Goal: Task Accomplishment & Management: Manage account settings

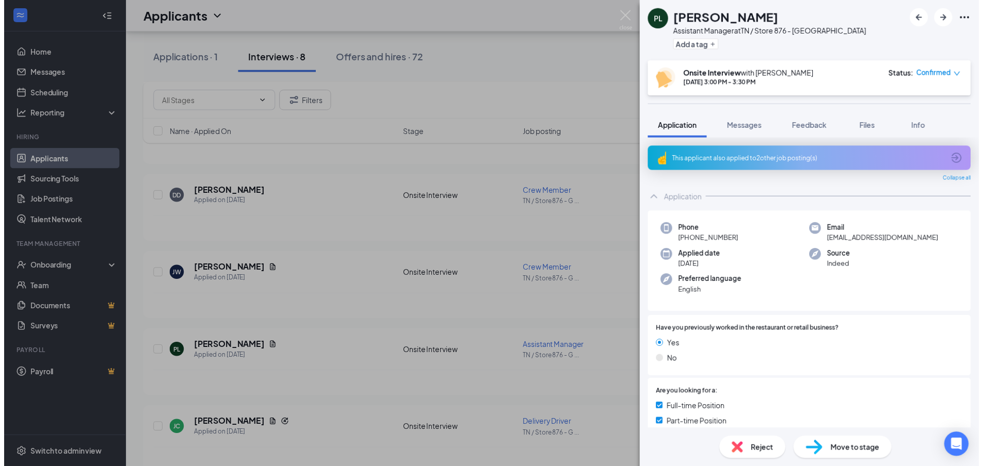
scroll to position [272, 0]
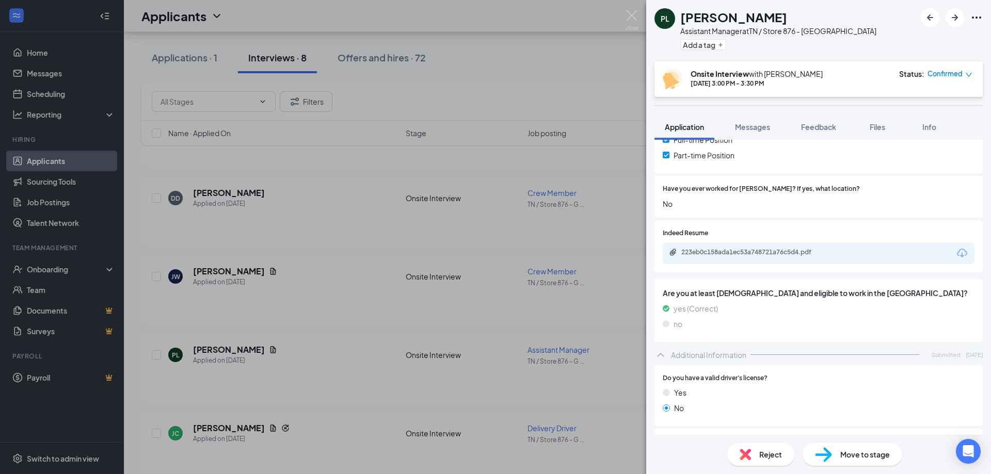
click at [631, 9] on div "PL [PERSON_NAME] Assistant Manager at [GEOGRAPHIC_DATA] / Store 876 - [GEOGRAPH…" at bounding box center [495, 237] width 991 height 474
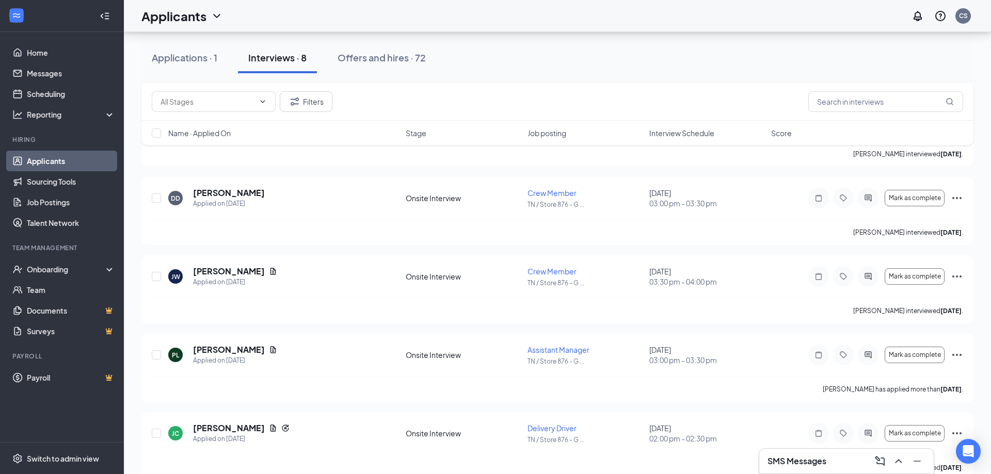
click at [634, 13] on div "Applicants CS" at bounding box center [557, 16] width 867 height 32
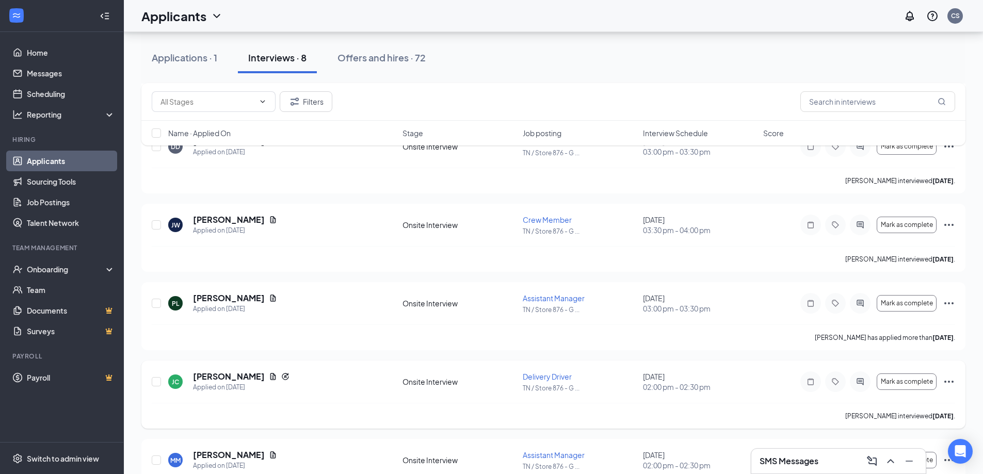
scroll to position [355, 0]
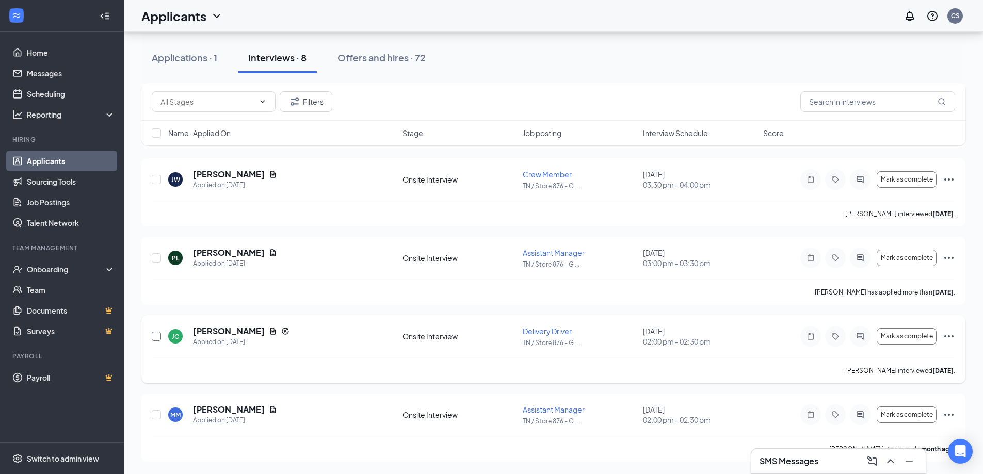
click at [153, 336] on input "checkbox" at bounding box center [156, 336] width 9 height 9
checkbox input "true"
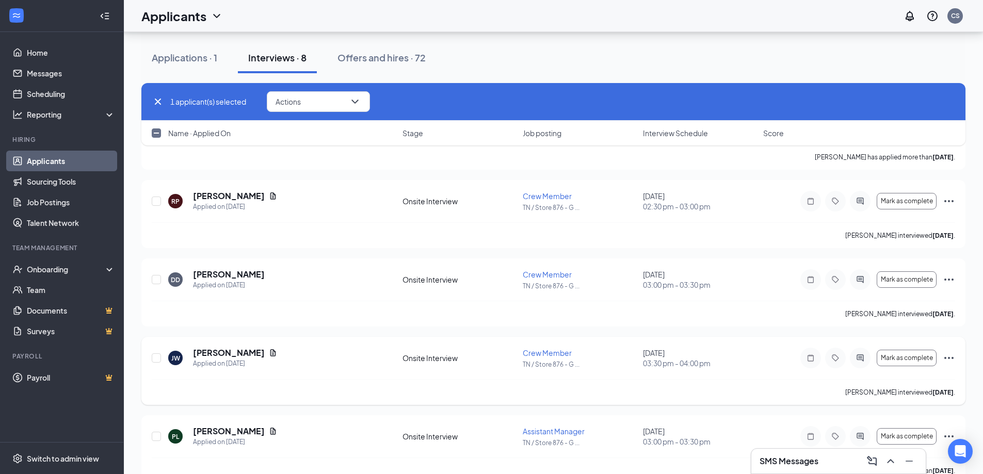
scroll to position [149, 0]
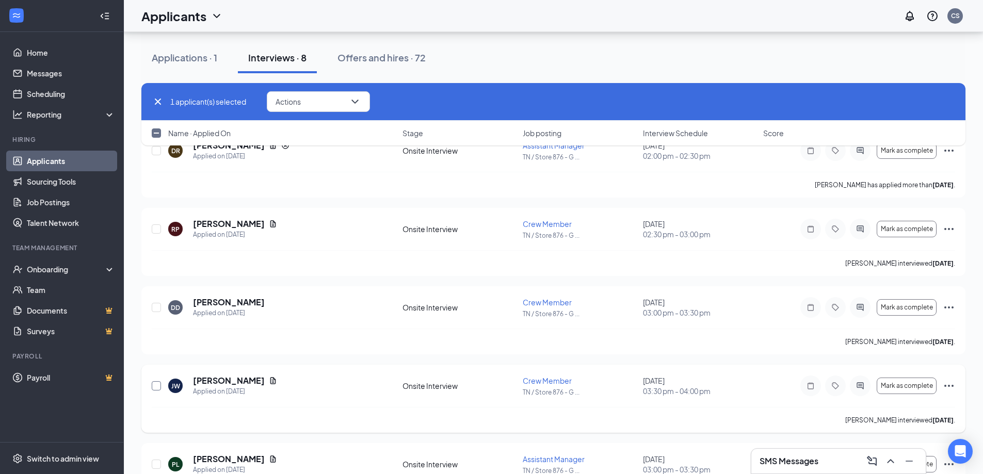
click at [156, 387] on input "checkbox" at bounding box center [156, 385] width 9 height 9
checkbox input "true"
click at [157, 310] on input "checkbox" at bounding box center [156, 307] width 9 height 9
checkbox input "true"
click at [153, 229] on input "checkbox" at bounding box center [156, 228] width 9 height 9
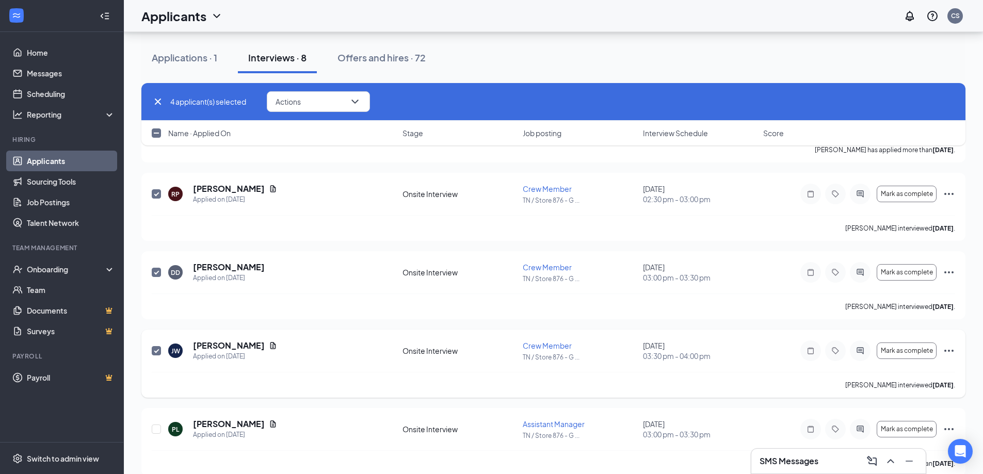
scroll to position [206, 0]
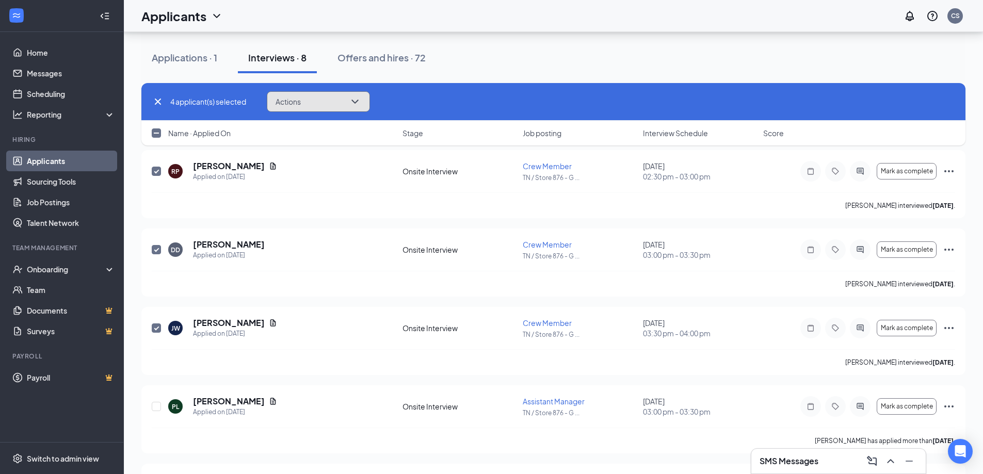
click at [360, 100] on icon "ChevronDown" at bounding box center [355, 101] width 12 height 12
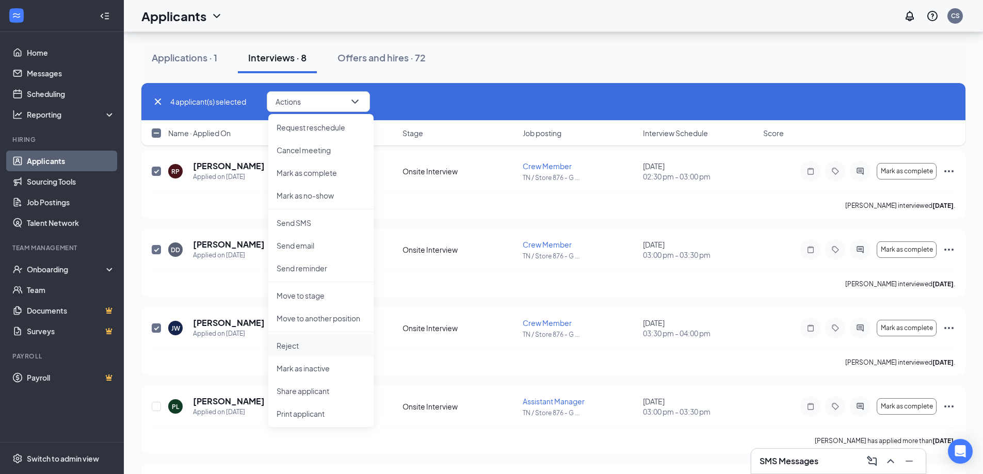
click at [294, 345] on p "Reject" at bounding box center [321, 346] width 89 height 10
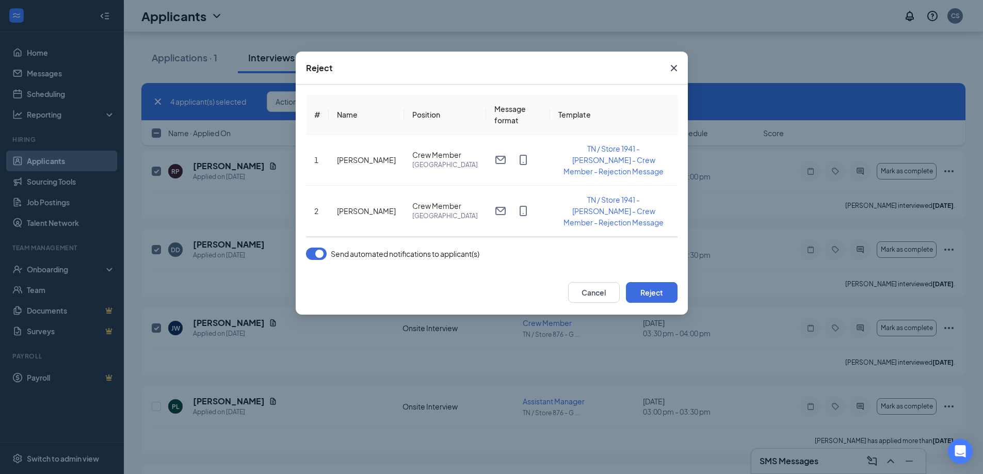
click at [317, 251] on button "button" at bounding box center [316, 254] width 21 height 12
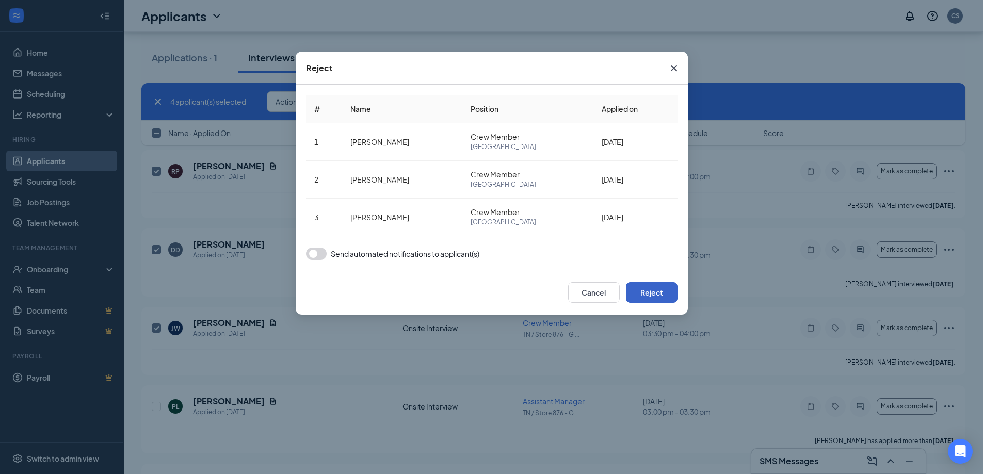
click at [648, 292] on button "Reject" at bounding box center [652, 292] width 52 height 21
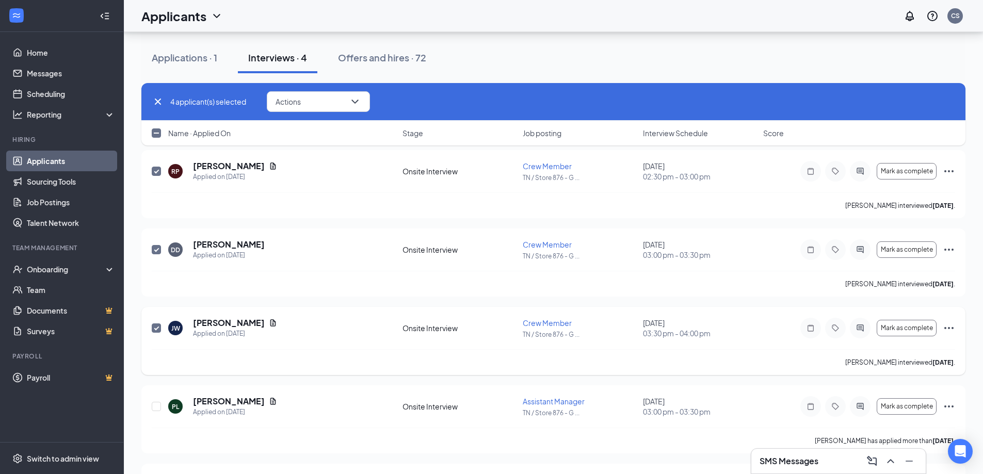
checkbox input "false"
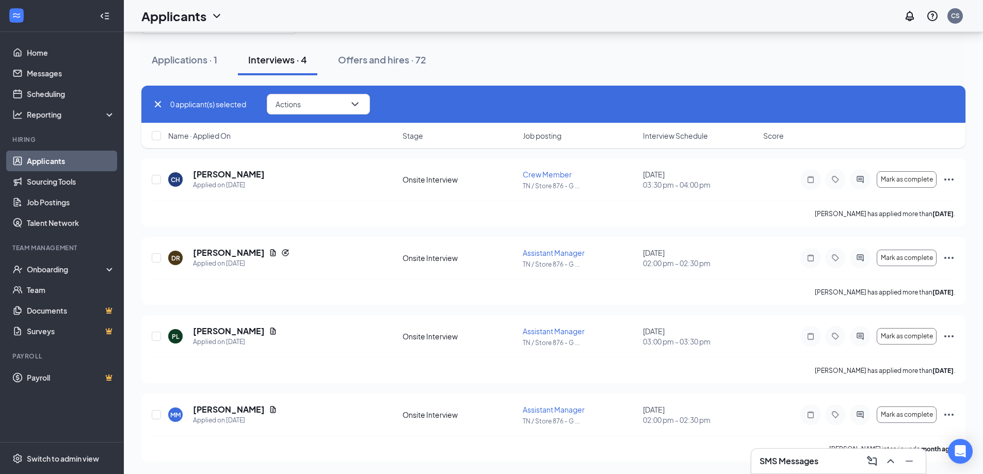
scroll to position [41, 0]
click at [173, 62] on div "Applications · 1" at bounding box center [185, 59] width 66 height 13
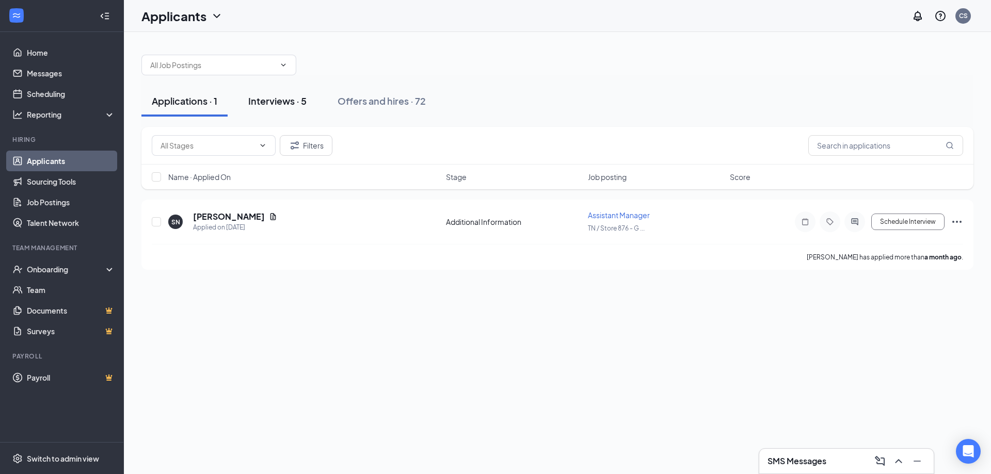
click at [270, 97] on div "Interviews · 5" at bounding box center [277, 100] width 58 height 13
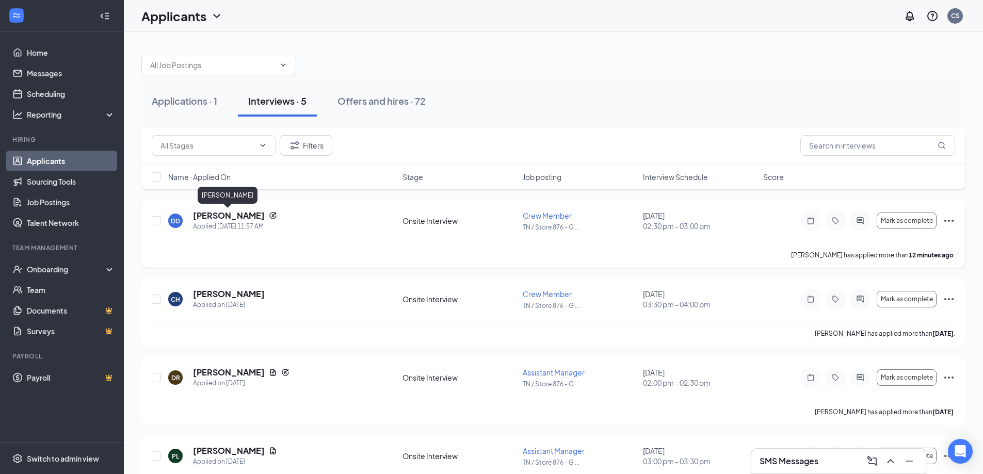
click at [234, 217] on h5 "[PERSON_NAME]" at bounding box center [229, 215] width 72 height 11
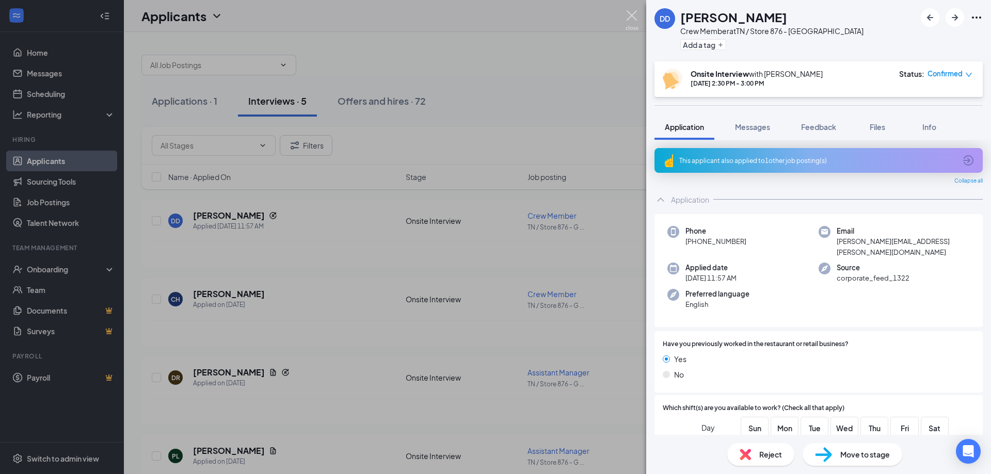
click at [630, 14] on img at bounding box center [631, 20] width 13 height 20
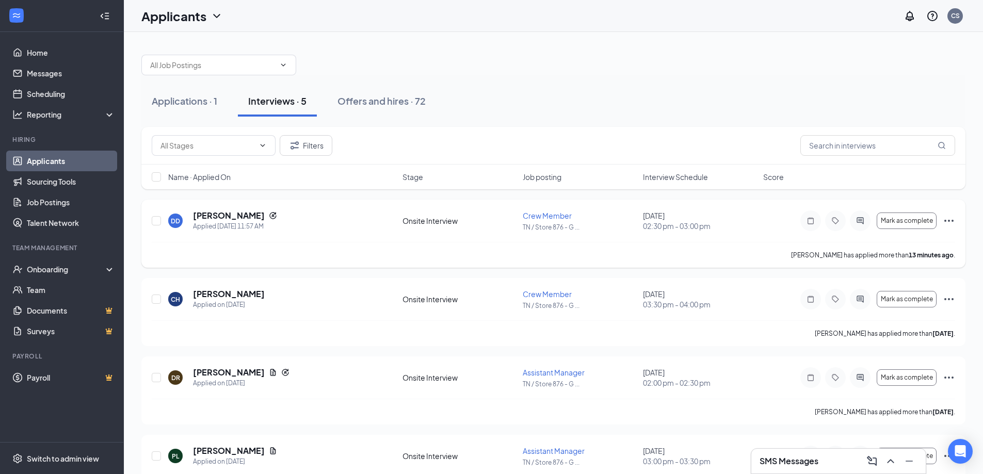
click at [857, 226] on div at bounding box center [860, 221] width 21 height 21
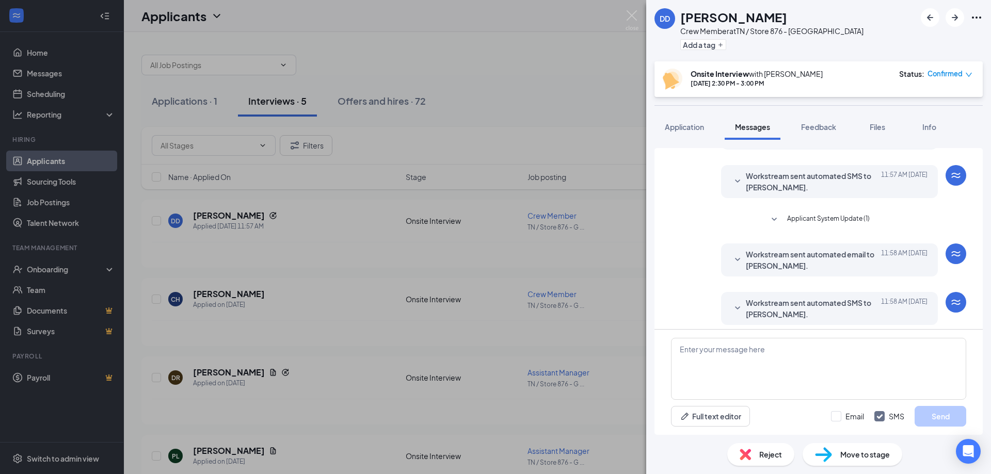
scroll to position [73, 0]
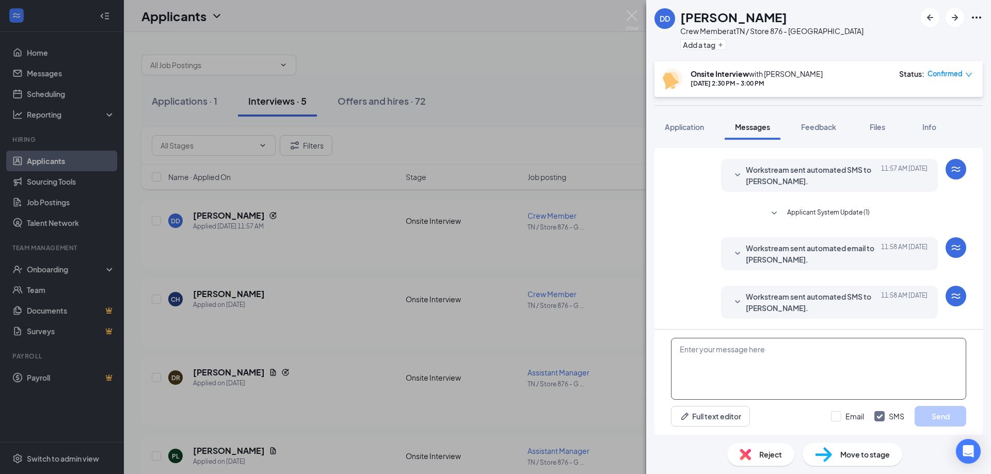
click at [719, 347] on textarea at bounding box center [818, 369] width 295 height 62
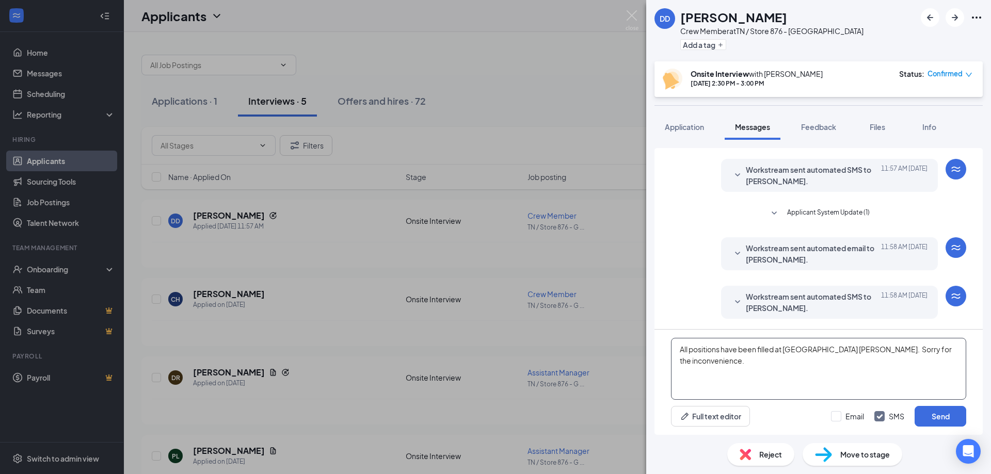
drag, startPoint x: 679, startPoint y: 348, endPoint x: 850, endPoint y: 362, distance: 171.8
click at [850, 362] on textarea "All positions have been filled at [GEOGRAPHIC_DATA] [PERSON_NAME]. Sorry for th…" at bounding box center [818, 369] width 295 height 62
type textarea "All positions have been filled at [GEOGRAPHIC_DATA] [PERSON_NAME]. Sorry for th…"
click at [835, 416] on input "Email" at bounding box center [847, 416] width 33 height 10
checkbox input "true"
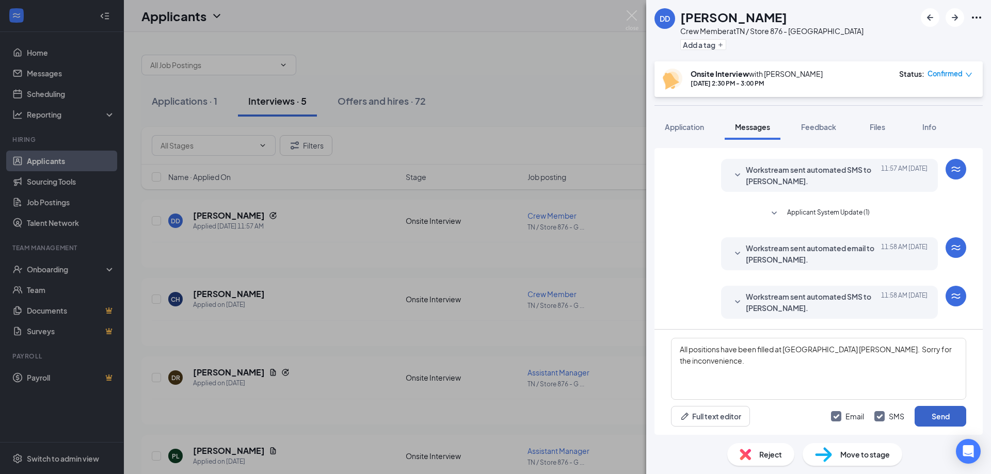
click at [935, 416] on button "Send" at bounding box center [940, 416] width 52 height 21
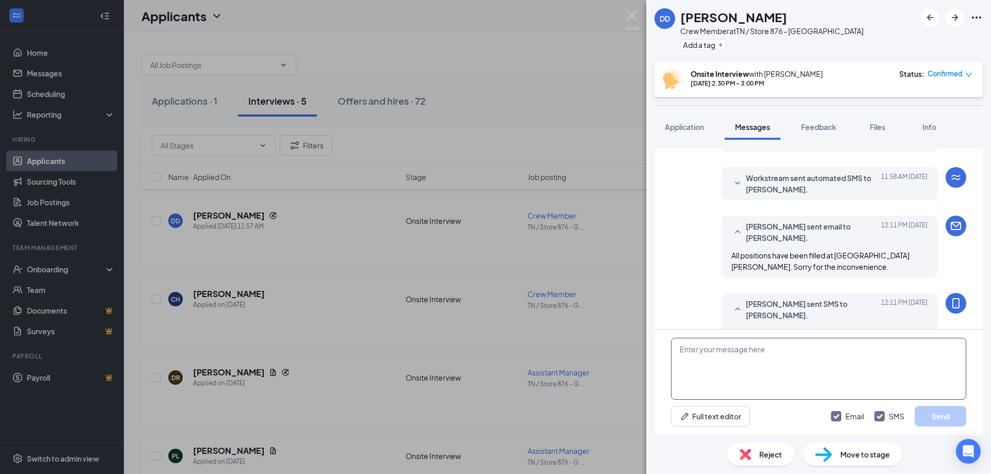
scroll to position [228, 0]
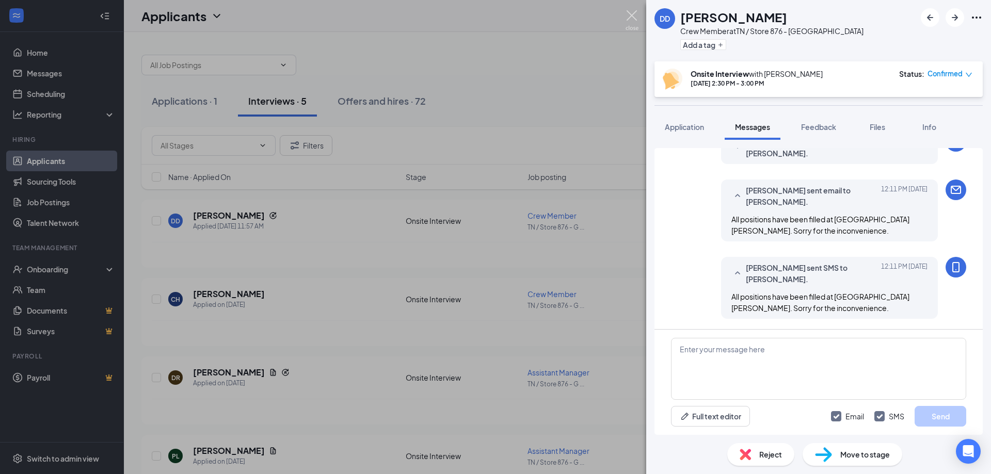
click at [631, 17] on img at bounding box center [631, 20] width 13 height 20
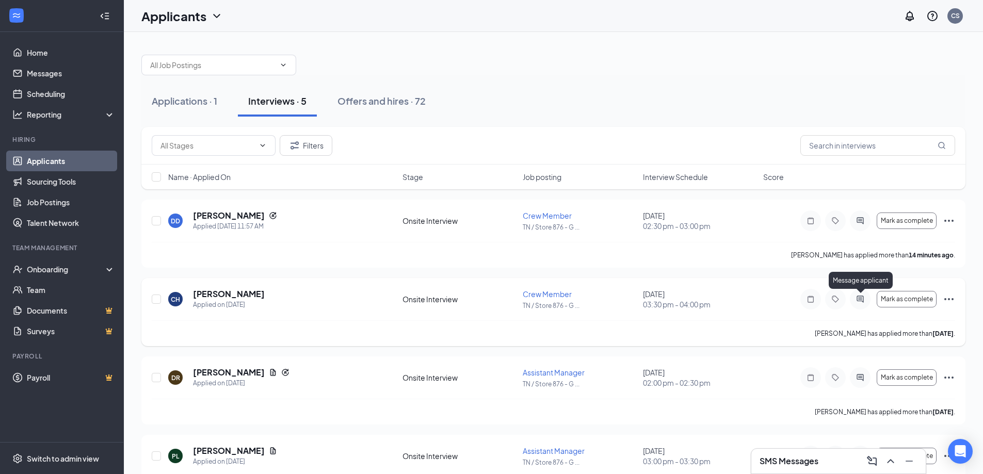
click at [859, 300] on icon "ActiveChat" at bounding box center [860, 299] width 12 height 8
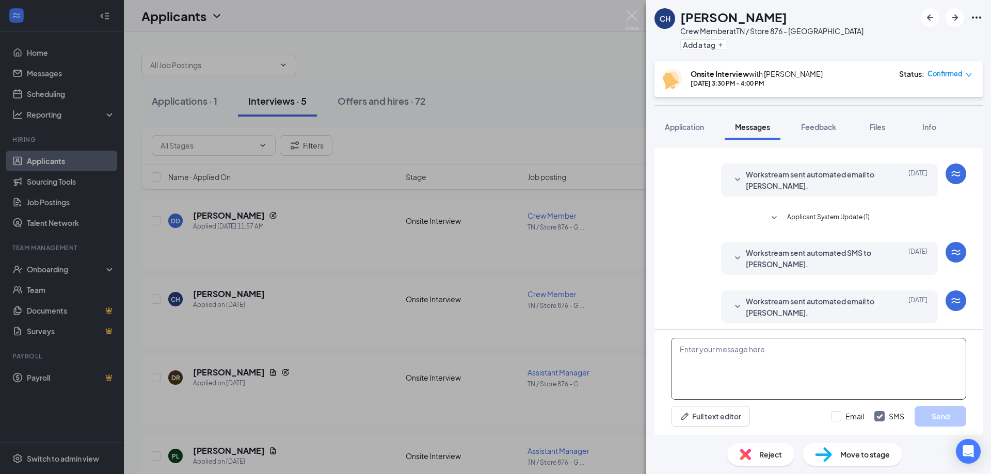
scroll to position [200, 0]
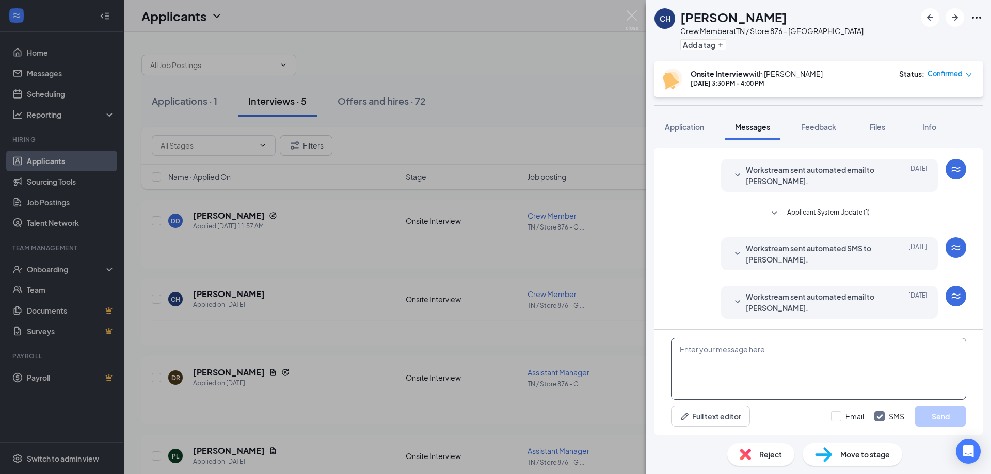
paste textarea "All positions have been filled at [GEOGRAPHIC_DATA] [PERSON_NAME]. Sorry for th…"
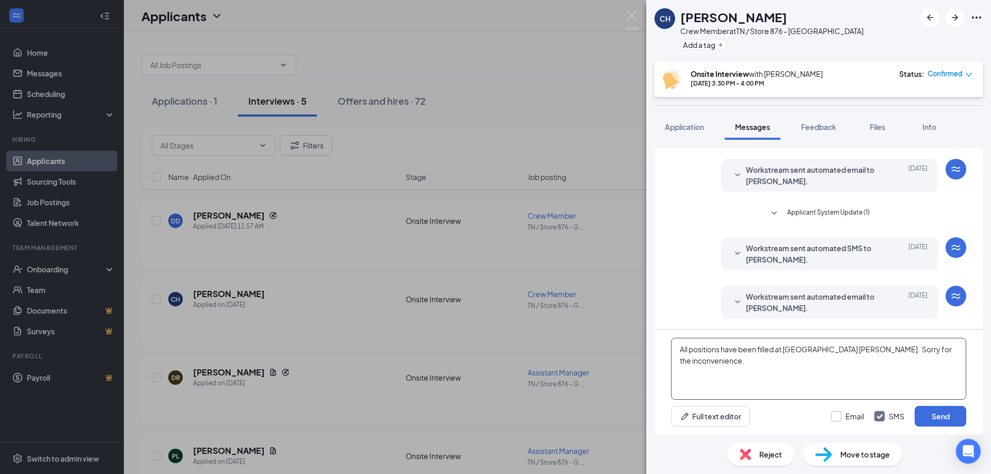
type textarea "All positions have been filled at [GEOGRAPHIC_DATA] [PERSON_NAME]. Sorry for th…"
click at [836, 418] on input "Email" at bounding box center [847, 416] width 33 height 10
checkbox input "true"
click at [946, 416] on button "Send" at bounding box center [940, 416] width 52 height 21
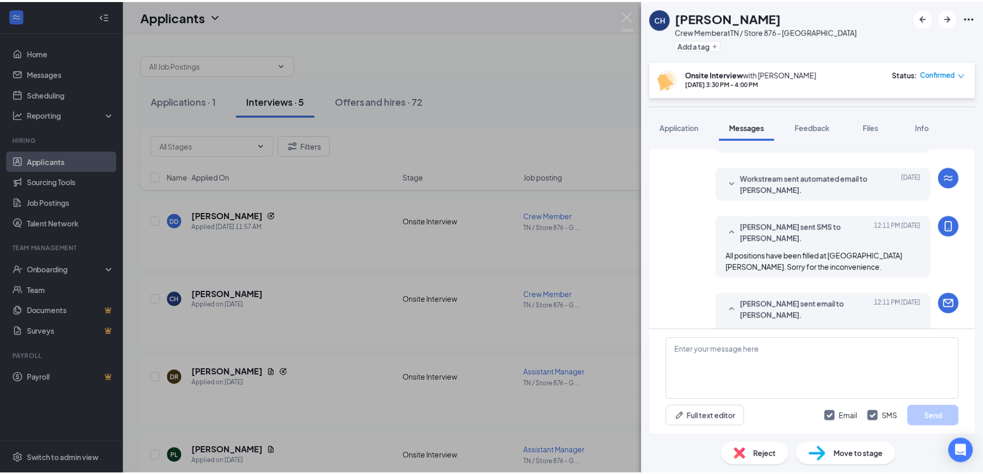
scroll to position [354, 0]
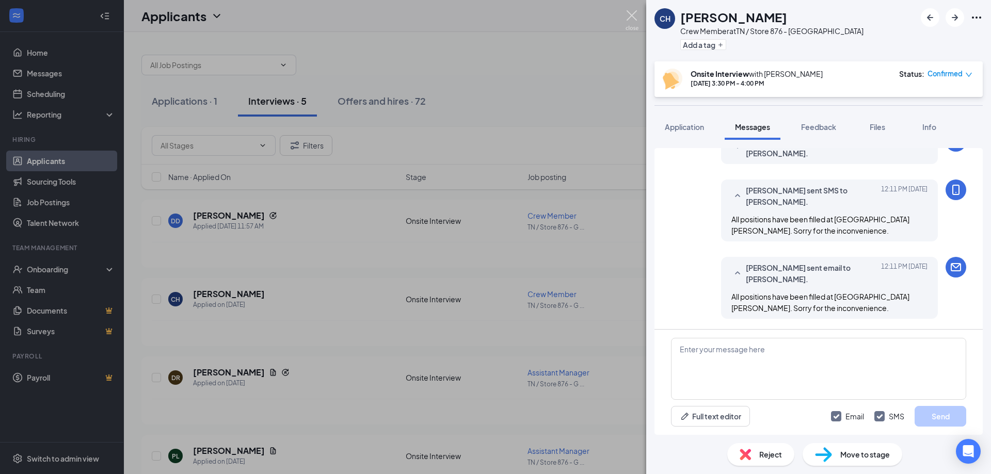
click at [629, 16] on img at bounding box center [631, 20] width 13 height 20
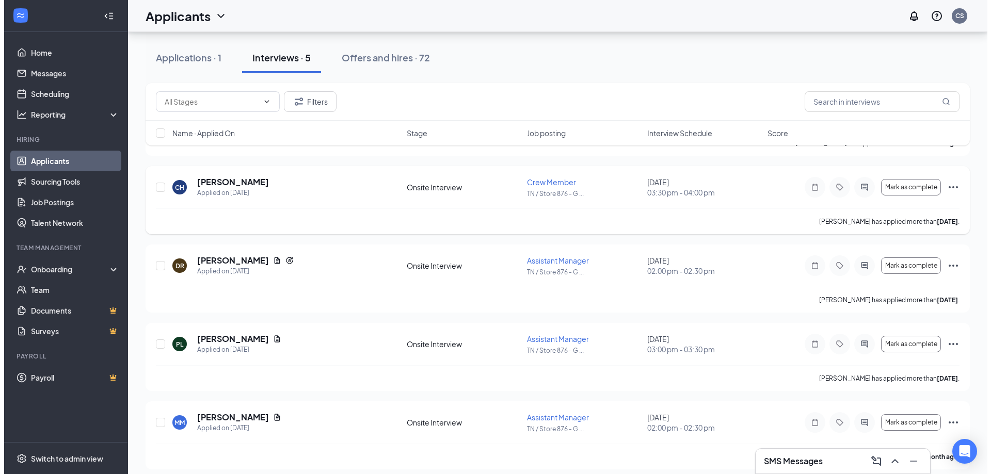
scroll to position [120, 0]
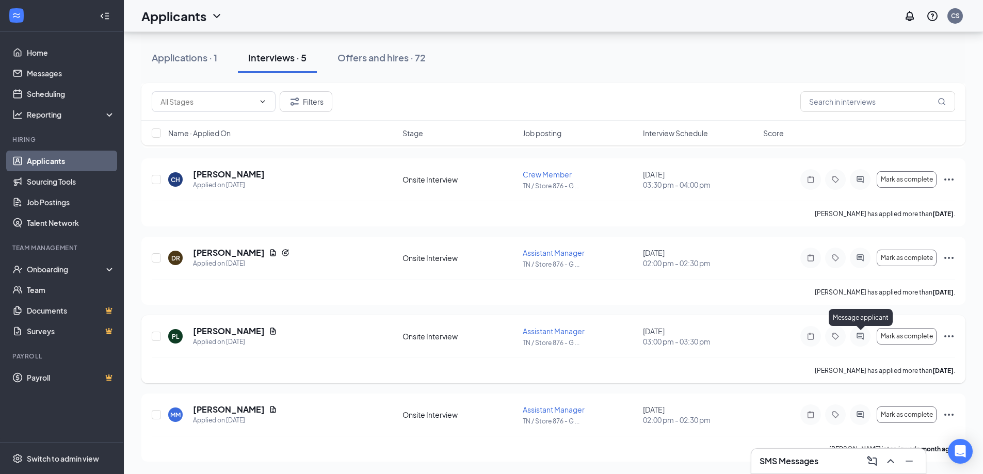
click at [862, 334] on icon "ActiveChat" at bounding box center [860, 336] width 12 height 8
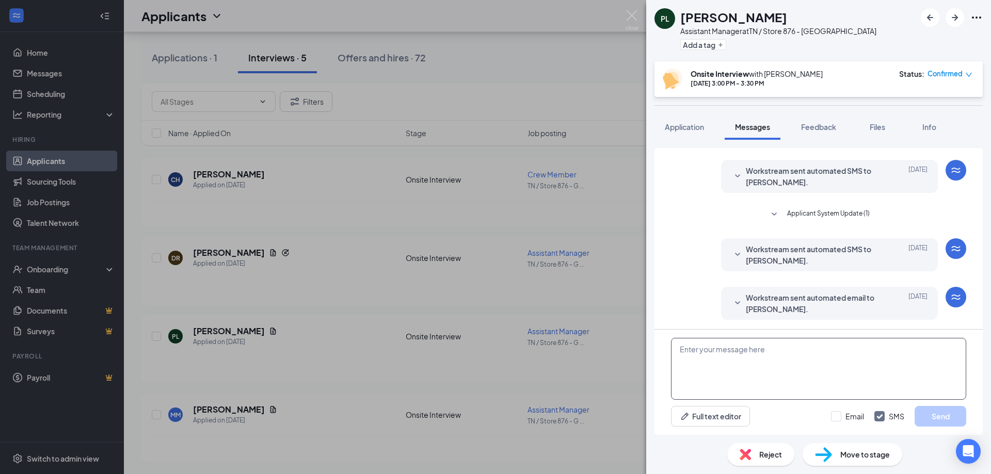
scroll to position [233, 0]
paste textarea "All positions have been filled at [GEOGRAPHIC_DATA] [PERSON_NAME]. Sorry for th…"
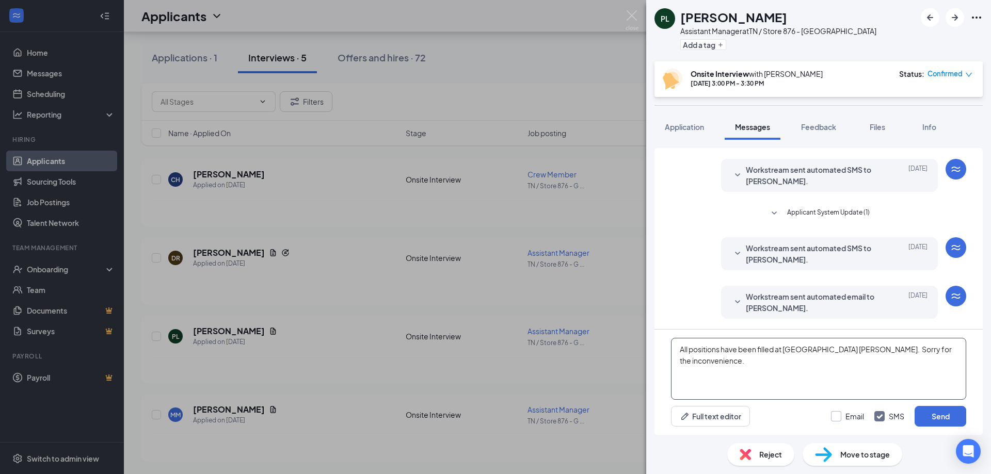
type textarea "All positions have been filled at [GEOGRAPHIC_DATA] [PERSON_NAME]. Sorry for th…"
click at [836, 416] on input "Email" at bounding box center [847, 416] width 33 height 10
checkbox input "true"
click at [931, 414] on button "Send" at bounding box center [940, 416] width 52 height 21
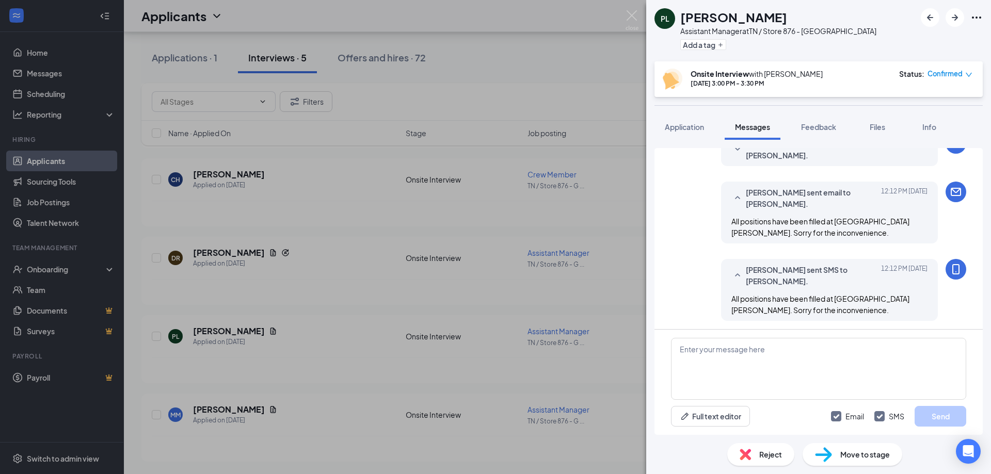
scroll to position [387, 0]
click at [632, 12] on img at bounding box center [631, 20] width 13 height 20
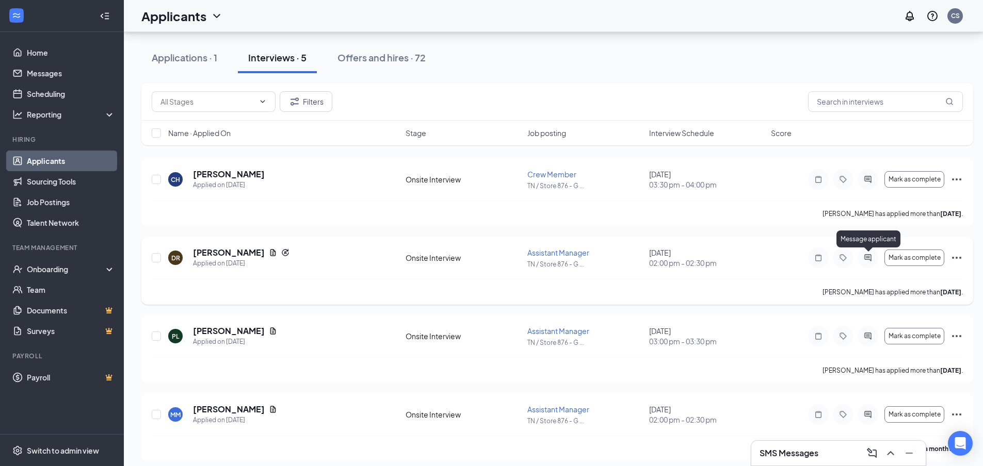
click at [867, 259] on icon "ActiveChat" at bounding box center [868, 258] width 12 height 8
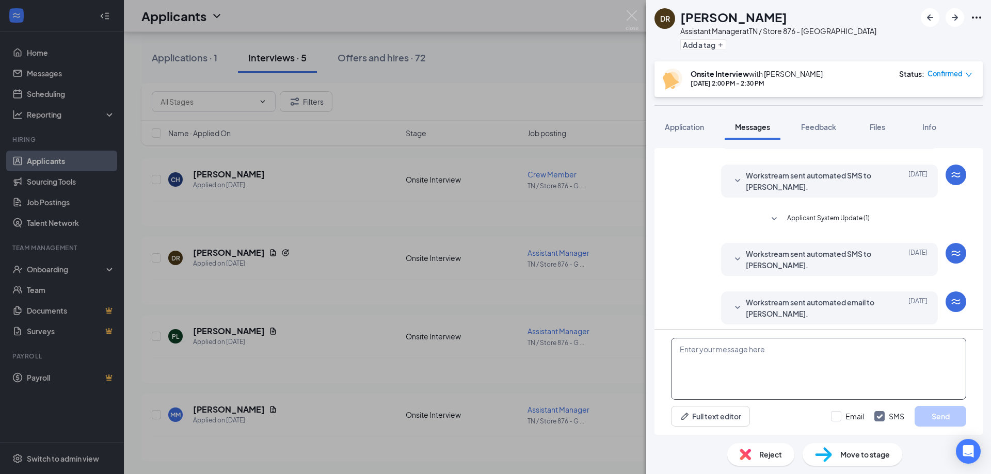
scroll to position [151, 0]
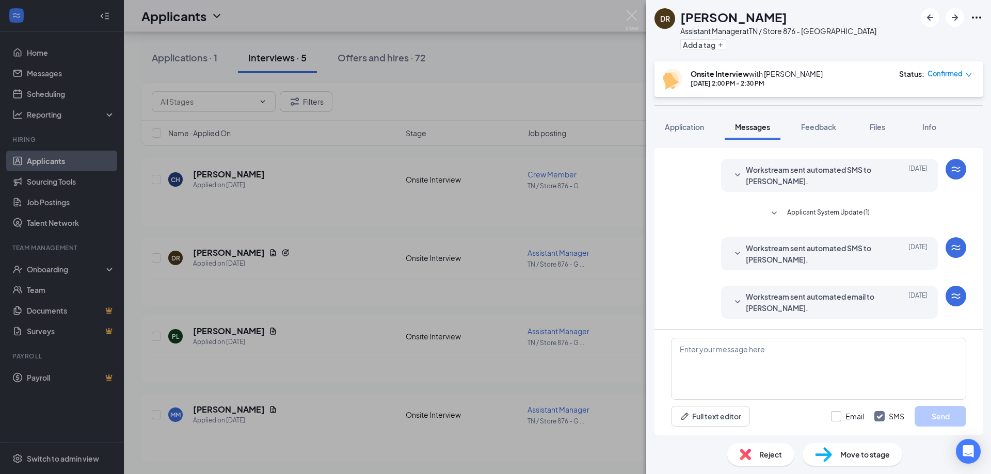
click at [837, 414] on input "Email" at bounding box center [847, 416] width 33 height 10
checkbox input "true"
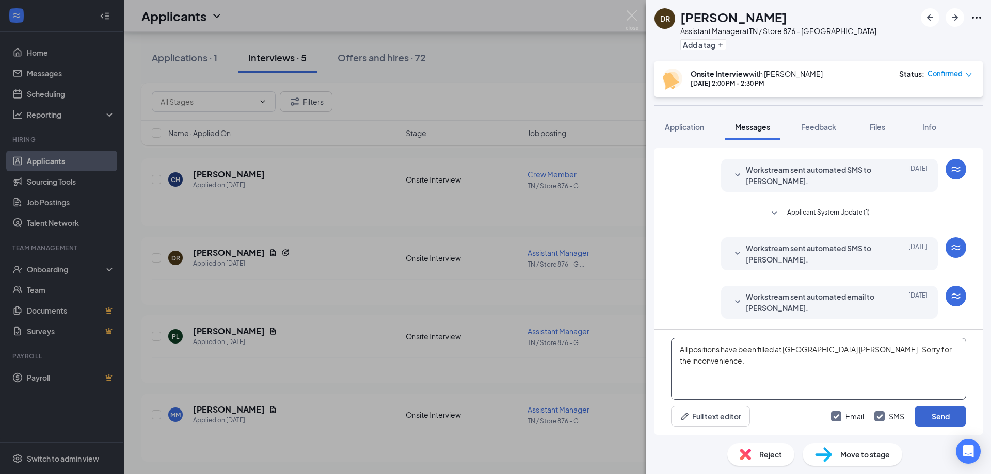
type textarea "All positions have been filled at [GEOGRAPHIC_DATA] [PERSON_NAME]. Sorry for th…"
click at [936, 417] on button "Send" at bounding box center [940, 416] width 52 height 21
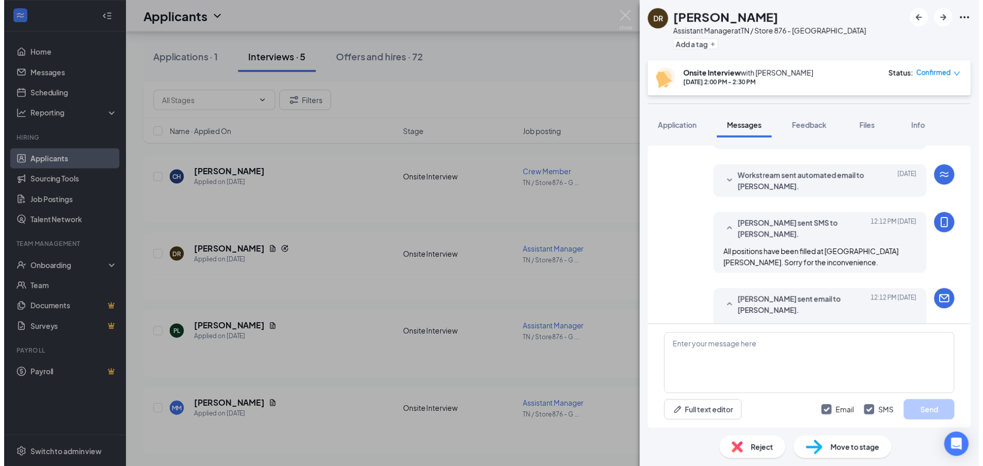
scroll to position [306, 0]
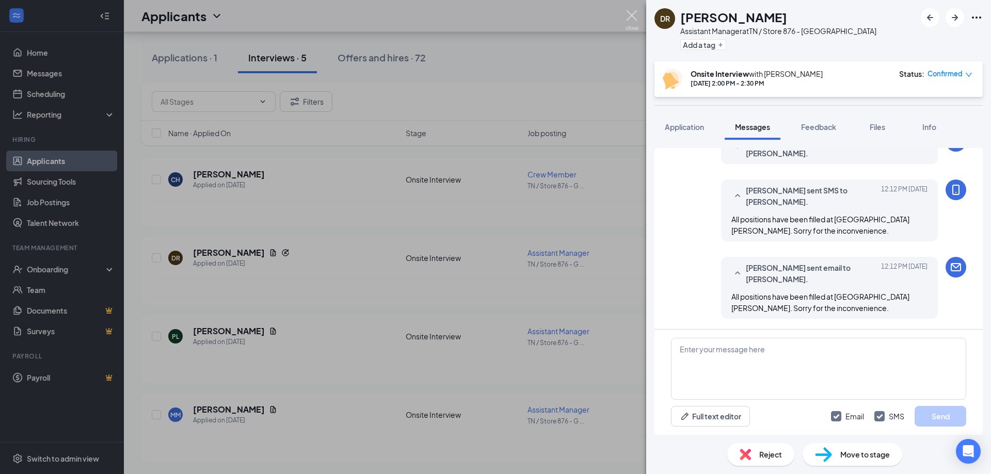
click at [631, 16] on img at bounding box center [631, 20] width 13 height 20
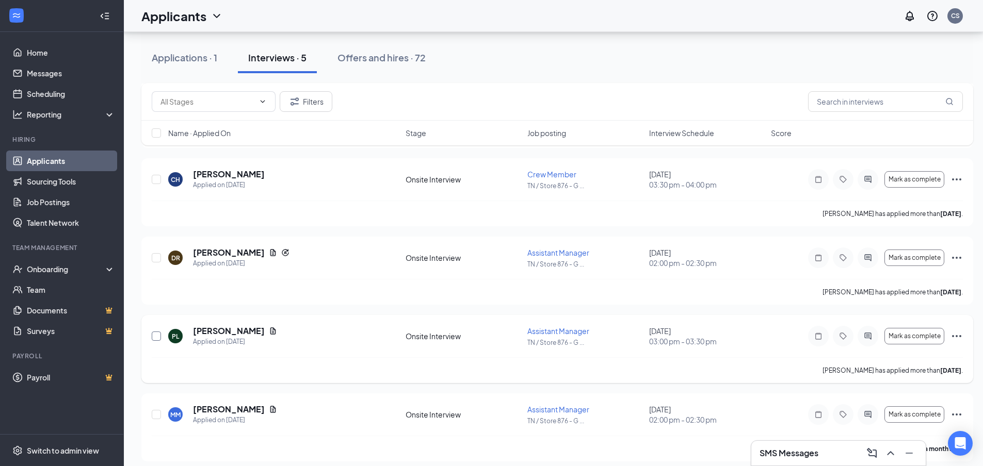
click at [156, 333] on input "checkbox" at bounding box center [156, 336] width 9 height 9
checkbox input "true"
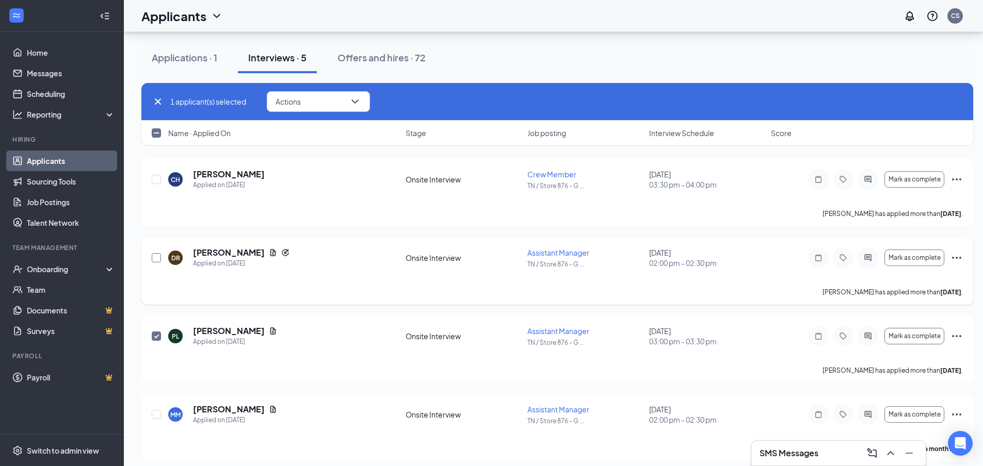
click at [158, 253] on div at bounding box center [157, 258] width 10 height 22
click at [154, 177] on input "checkbox" at bounding box center [156, 179] width 9 height 9
checkbox input "true"
click at [155, 262] on input "checkbox" at bounding box center [156, 257] width 9 height 9
checkbox input "true"
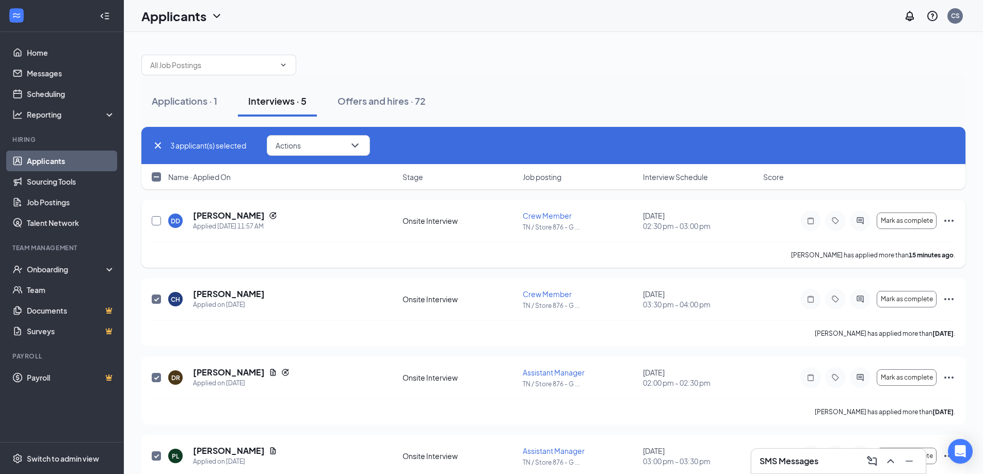
click at [155, 220] on input "checkbox" at bounding box center [156, 220] width 9 height 9
checkbox input "true"
click at [360, 146] on icon "ChevronDown" at bounding box center [355, 145] width 12 height 12
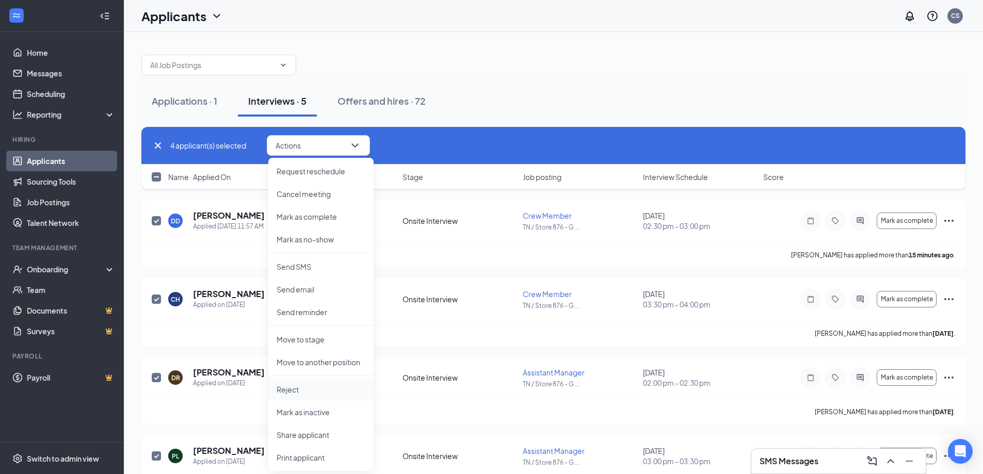
click at [293, 389] on p "Reject" at bounding box center [321, 389] width 89 height 10
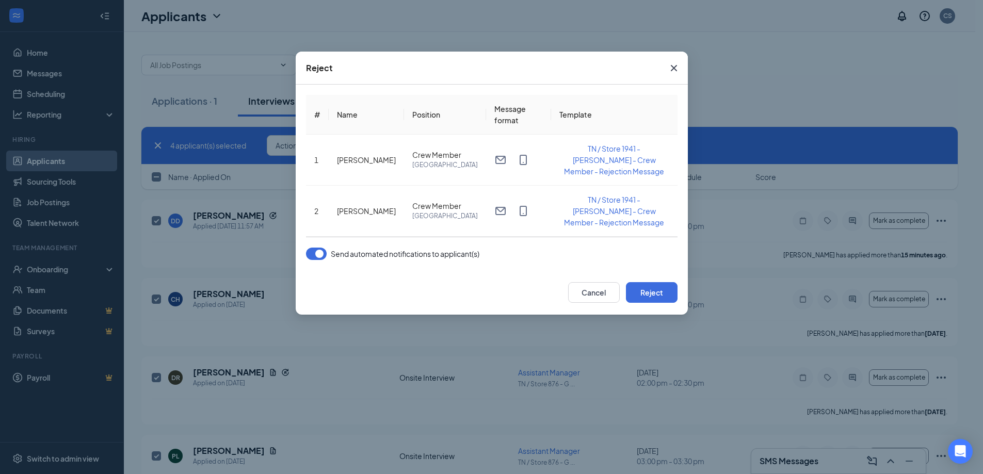
click at [321, 255] on button "button" at bounding box center [316, 254] width 21 height 12
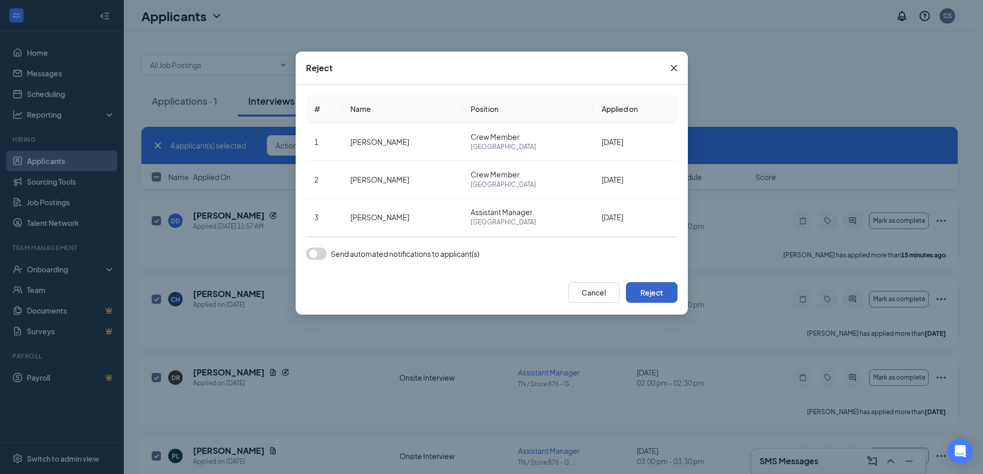
click at [651, 294] on button "Reject" at bounding box center [652, 292] width 52 height 21
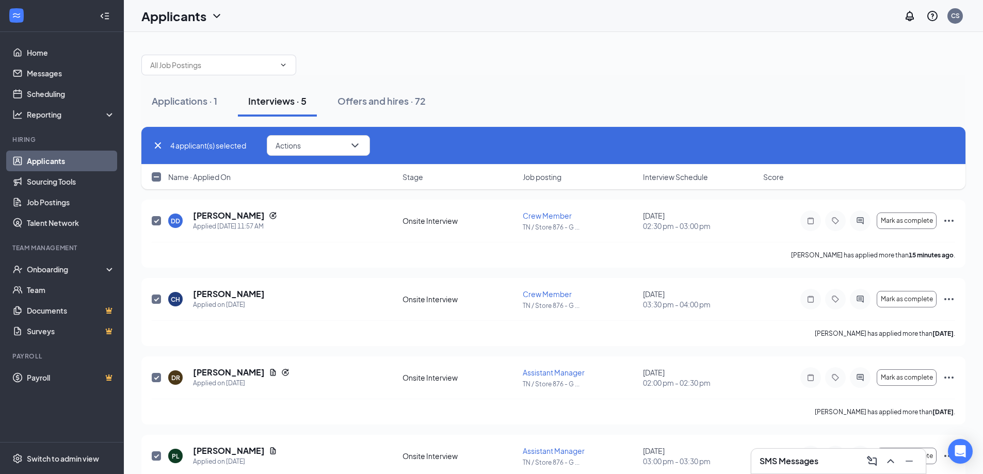
checkbox input "false"
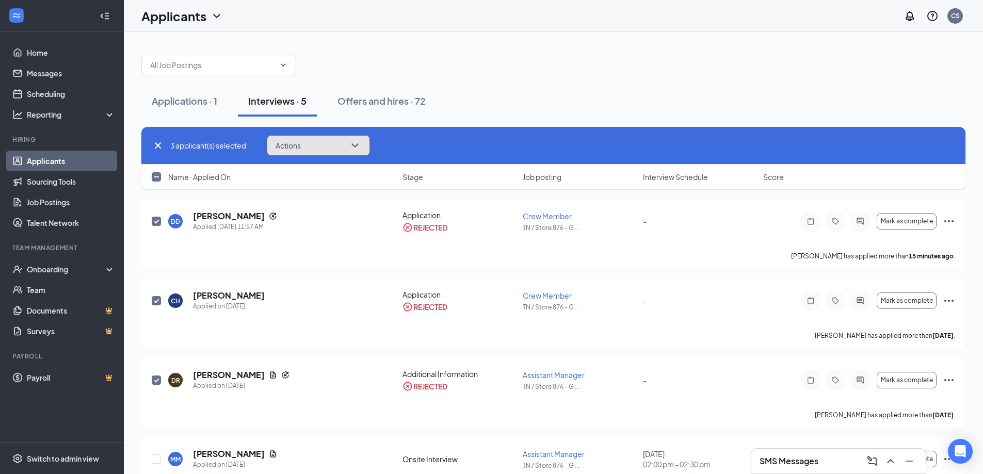
click at [361, 146] on icon "ChevronDown" at bounding box center [355, 145] width 12 height 12
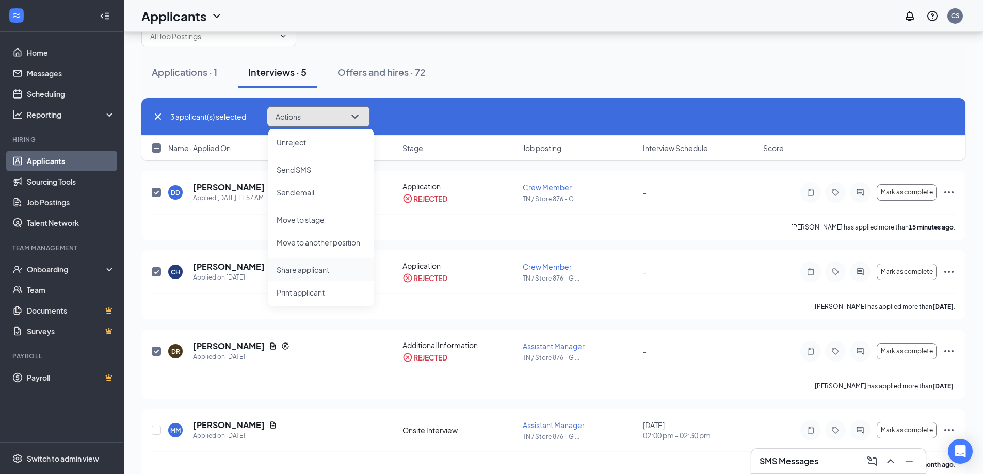
scroll to position [44, 0]
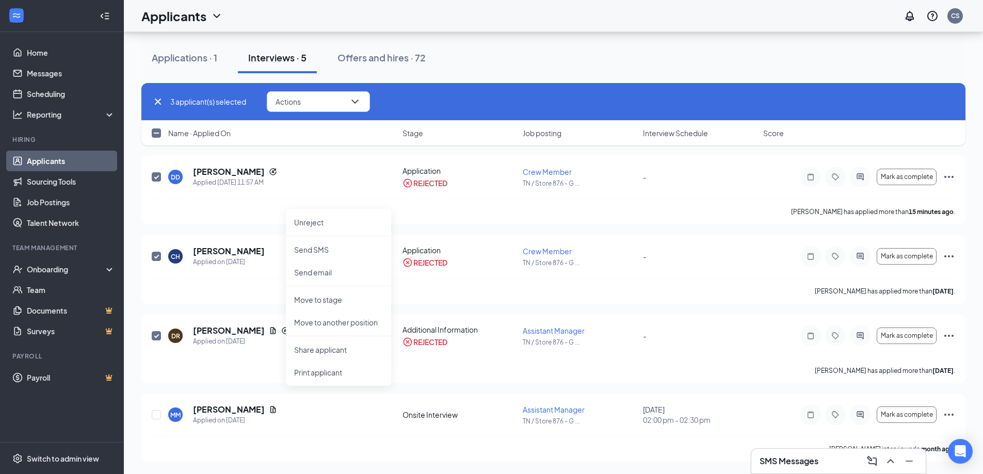
click at [472, 66] on div "Applications · 1 Interviews · 5 Offers and hires · 72" at bounding box center [553, 57] width 824 height 31
click at [183, 56] on div "Applications · 1" at bounding box center [185, 57] width 66 height 13
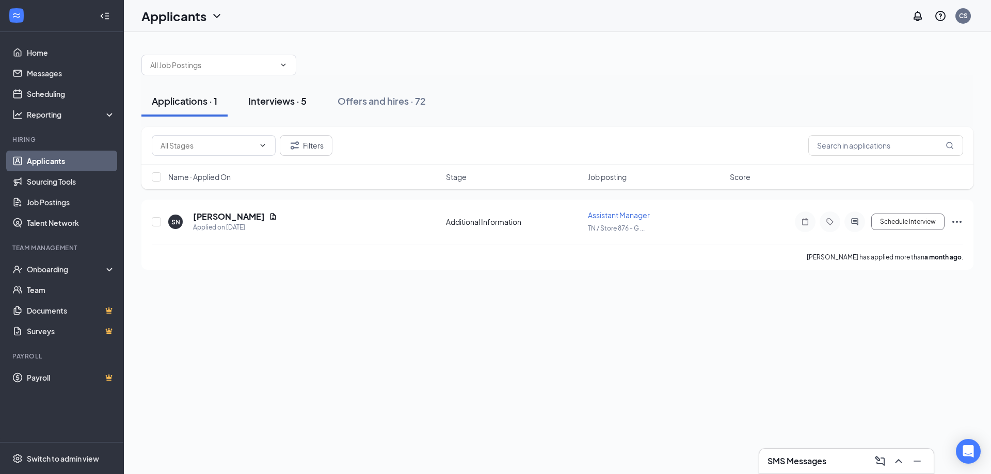
click at [280, 101] on div "Interviews · 5" at bounding box center [277, 100] width 58 height 13
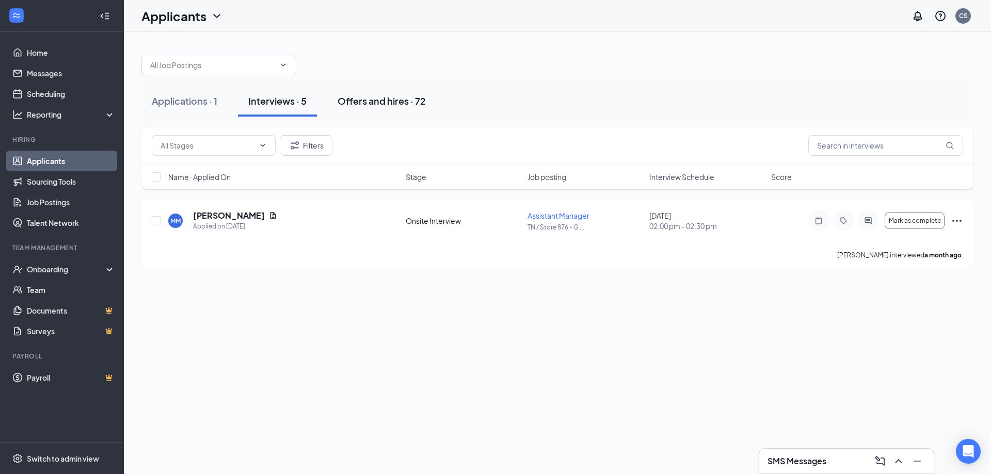
click at [383, 103] on div "Offers and hires · 72" at bounding box center [381, 100] width 88 height 13
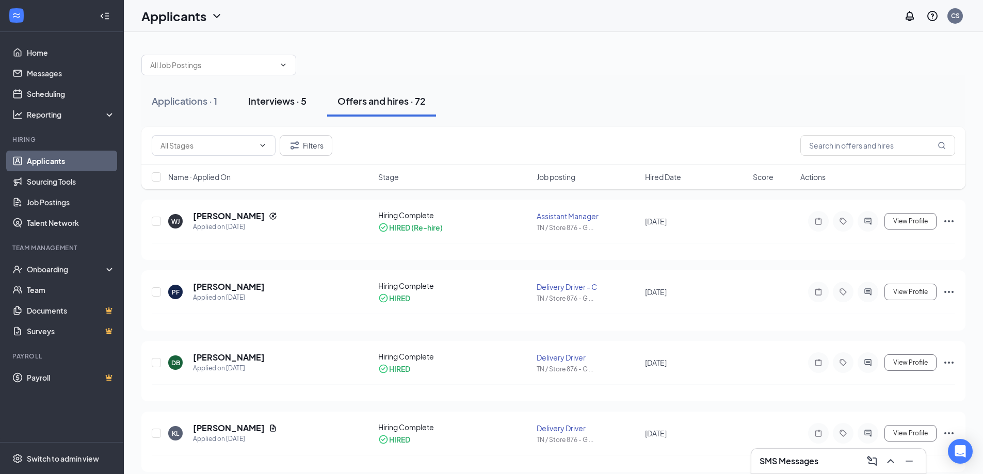
click at [276, 100] on div "Interviews · 5" at bounding box center [277, 100] width 58 height 13
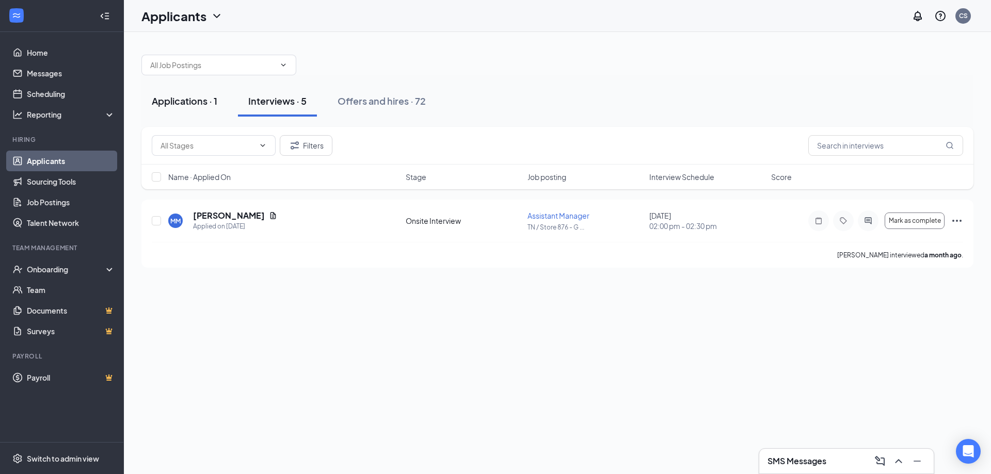
click at [190, 99] on div "Applications · 1" at bounding box center [185, 100] width 66 height 13
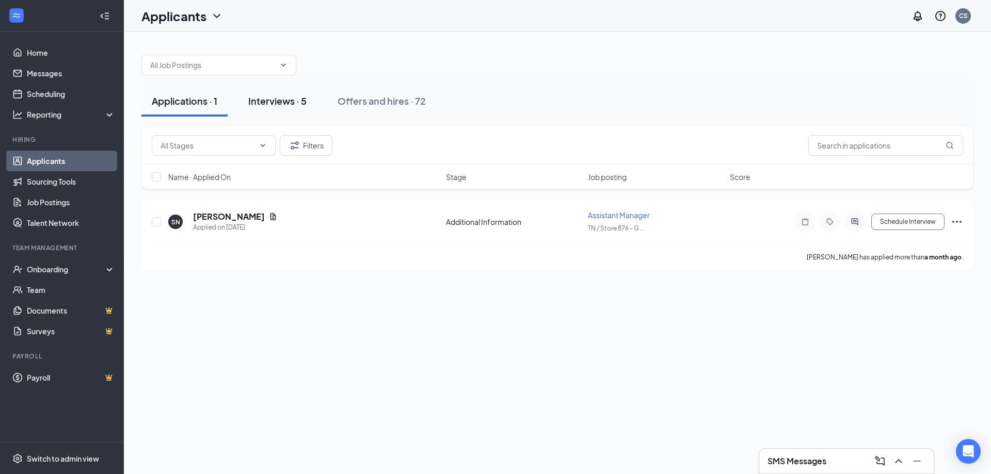
click at [259, 103] on div "Interviews · 5" at bounding box center [277, 100] width 58 height 13
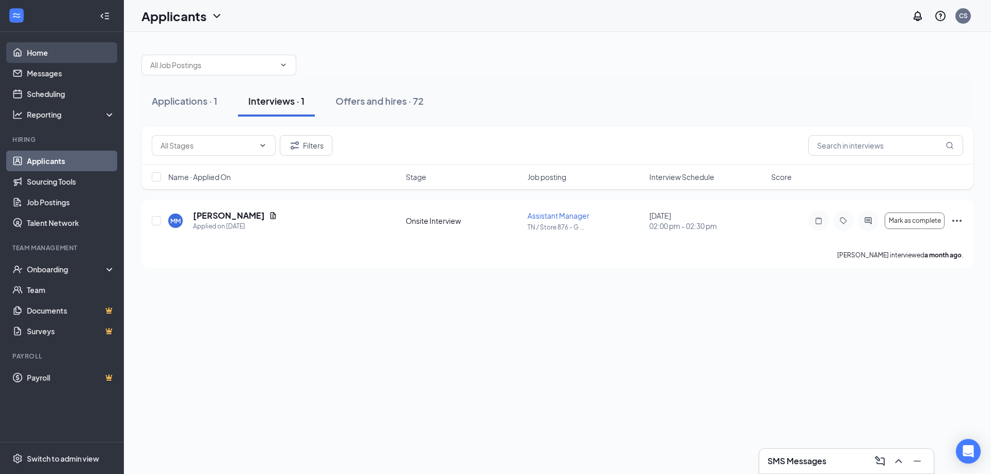
click at [55, 55] on link "Home" at bounding box center [71, 52] width 88 height 21
